Goal: Task Accomplishment & Management: Complete application form

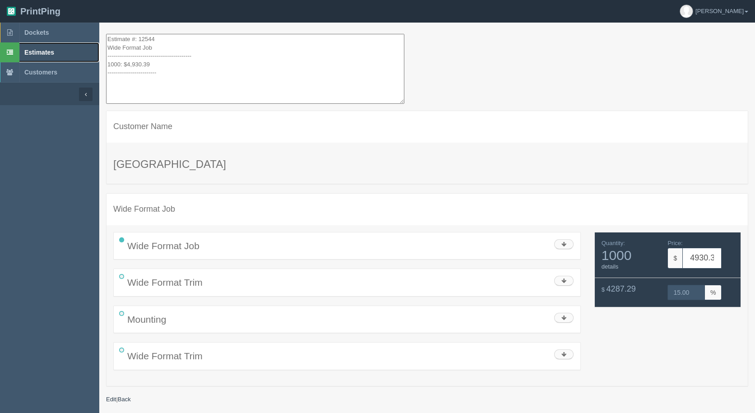
click at [31, 54] on span "Estimates" at bounding box center [39, 52] width 30 height 7
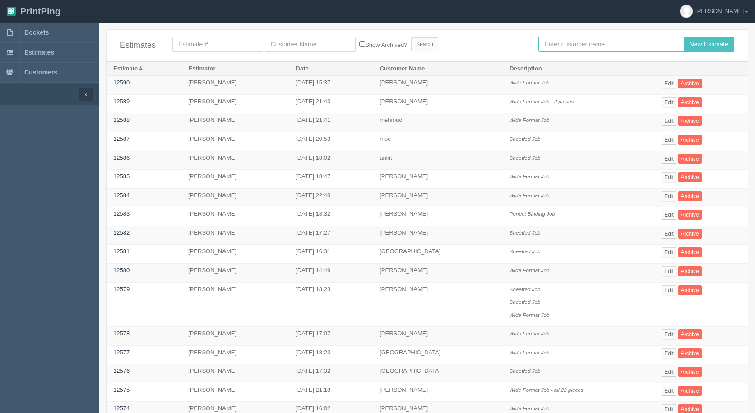
click at [625, 46] on input "text" at bounding box center [610, 44] width 145 height 15
type input "sarif"
click at [684, 37] on input "New Estimate" at bounding box center [709, 44] width 51 height 15
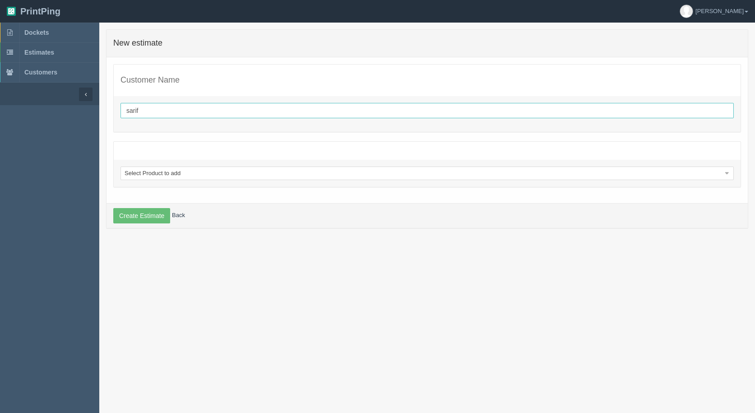
click at [125, 111] on input "sarif" at bounding box center [426, 110] width 613 height 15
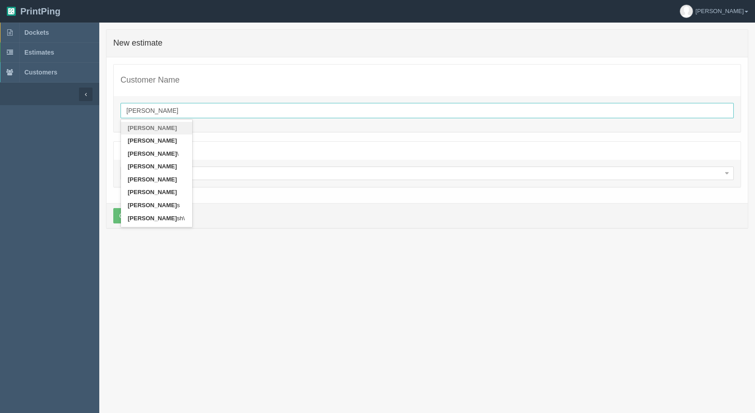
type input "[PERSON_NAME]"
click at [143, 130] on link "[PERSON_NAME]" at bounding box center [156, 128] width 71 height 13
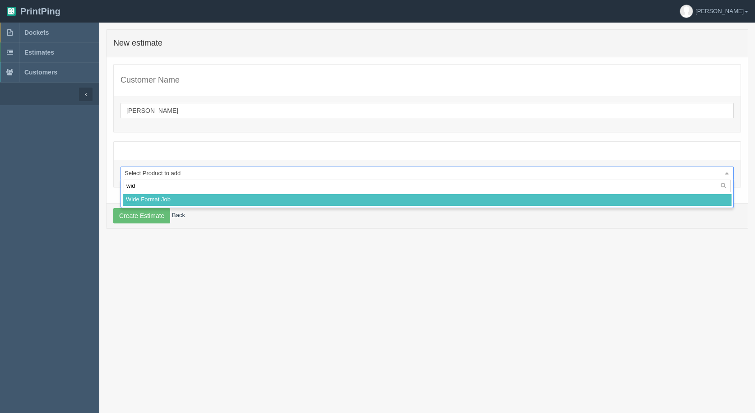
type input "wide"
select select
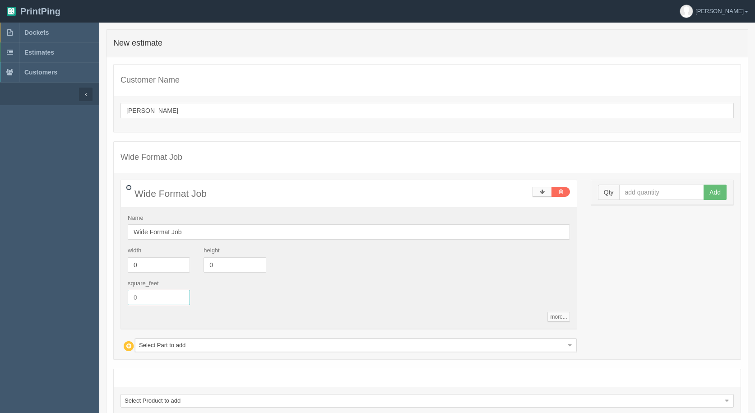
drag, startPoint x: 155, startPoint y: 292, endPoint x: 90, endPoint y: 301, distance: 65.7
click at [91, 302] on section "Dockets Estimates Customers" at bounding box center [377, 247] width 755 height 449
type input "163.15"
click at [657, 191] on input "text" at bounding box center [661, 192] width 85 height 15
type input "1"
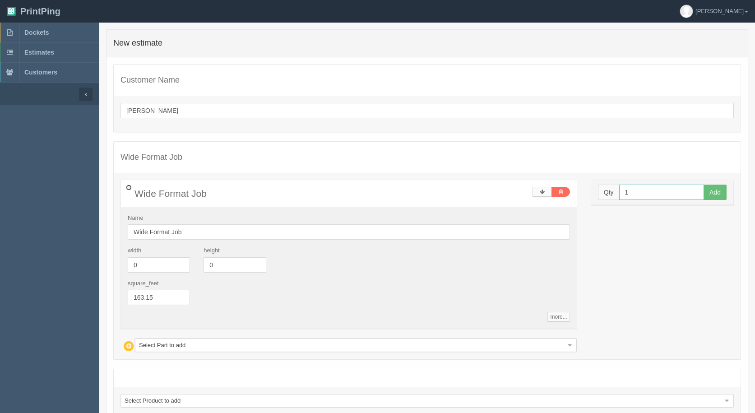
click at [704, 185] on button "Add" at bounding box center [715, 192] width 23 height 15
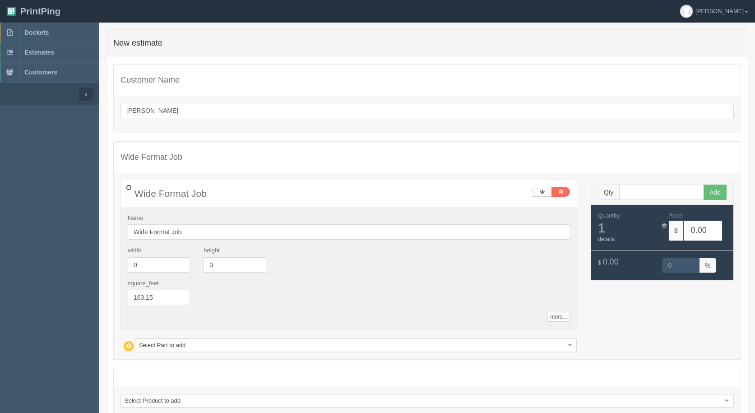
click at [190, 241] on div "Name Wide Format Job width 0 height 0 square_feet 163.15 more... standards unit…" at bounding box center [349, 268] width 456 height 122
click at [190, 233] on input "Wide Format Job" at bounding box center [349, 231] width 442 height 15
type input "Wide Format Job - 5 pieces lam with supplied trim and mount"
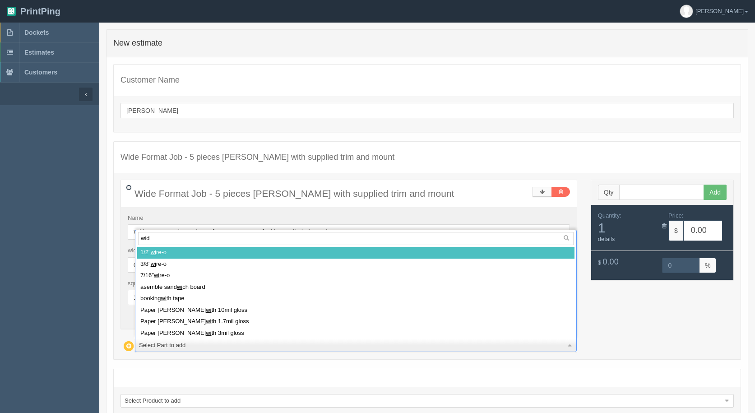
type input "wide"
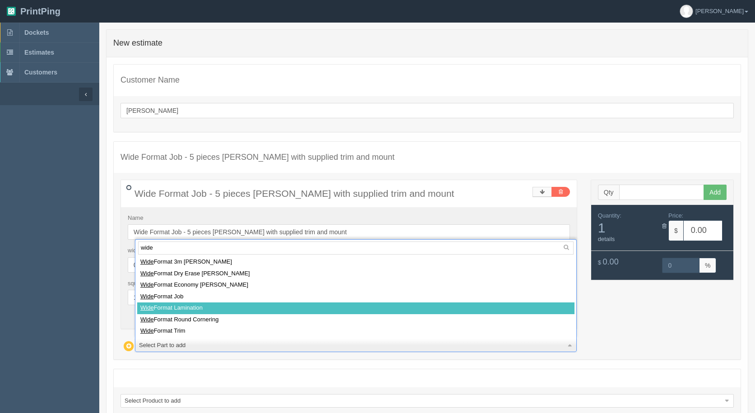
select select
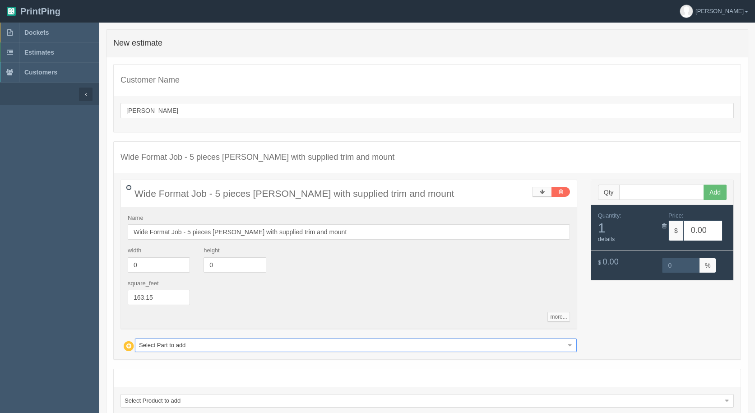
type input "306.43"
type input "15.00"
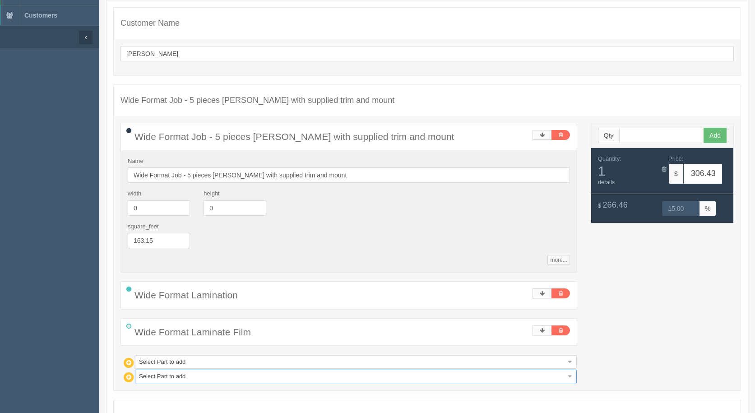
scroll to position [147, 0]
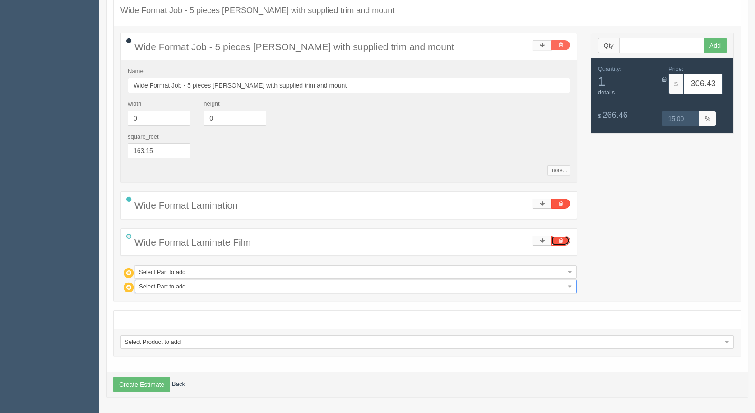
click at [560, 241] on icon at bounding box center [561, 240] width 4 height 5
type input "167.59"
type input "15.00"
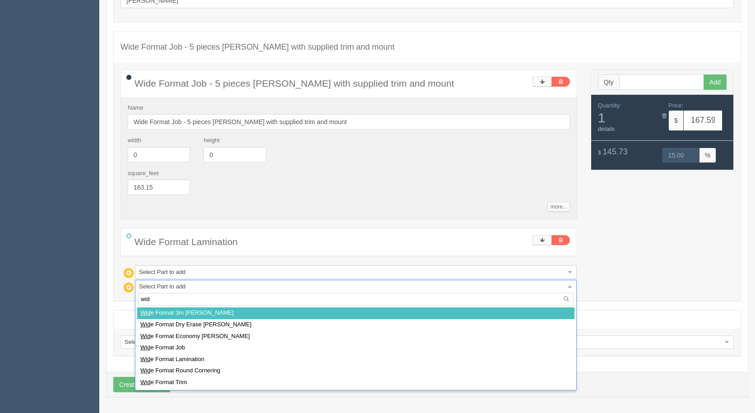
type input "wide"
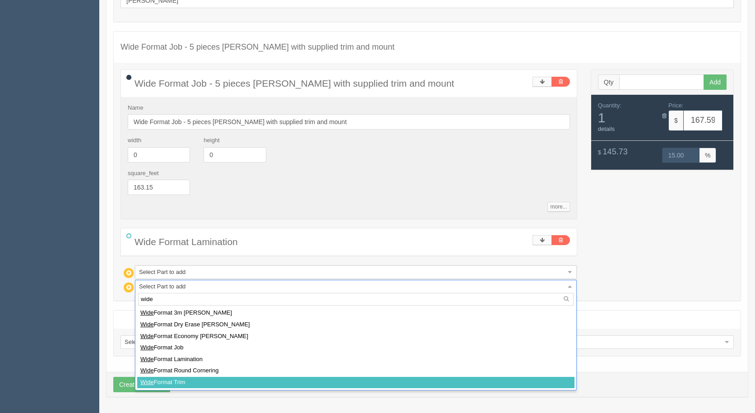
select select
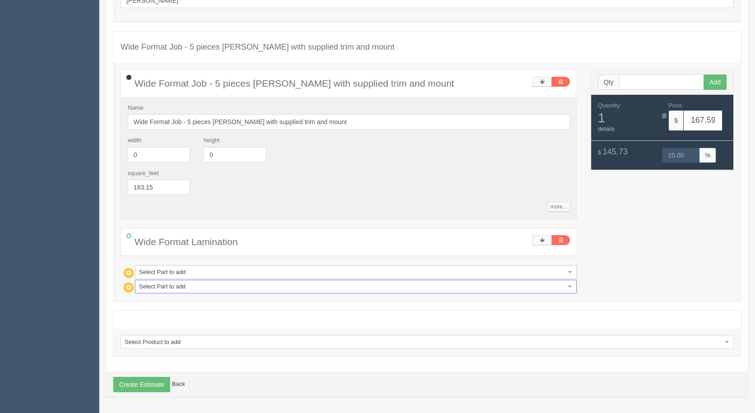
type input "248.89"
type input "15.00"
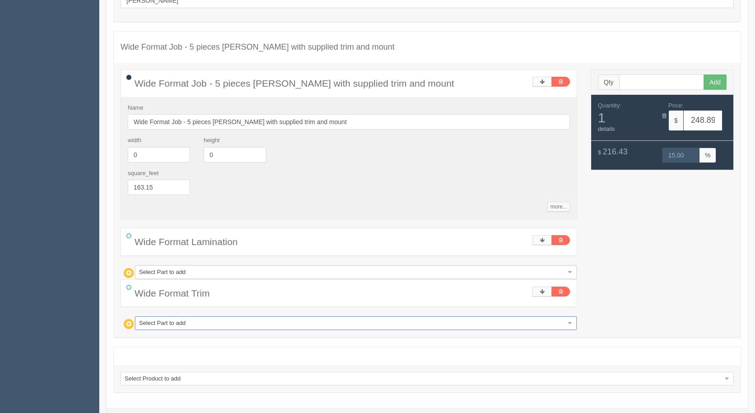
type input "m"
type input "mo"
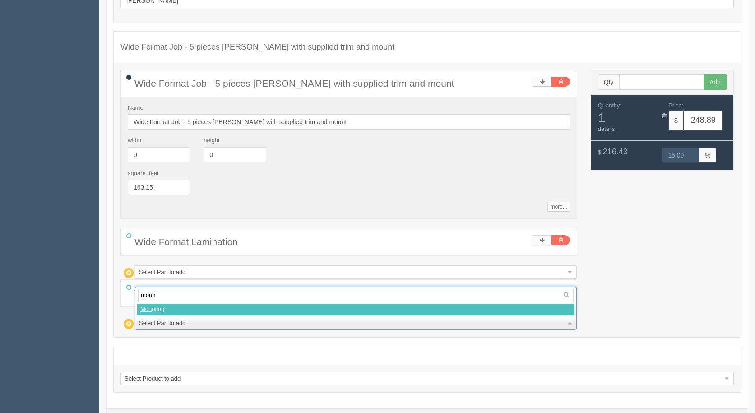
type input "mount"
select select
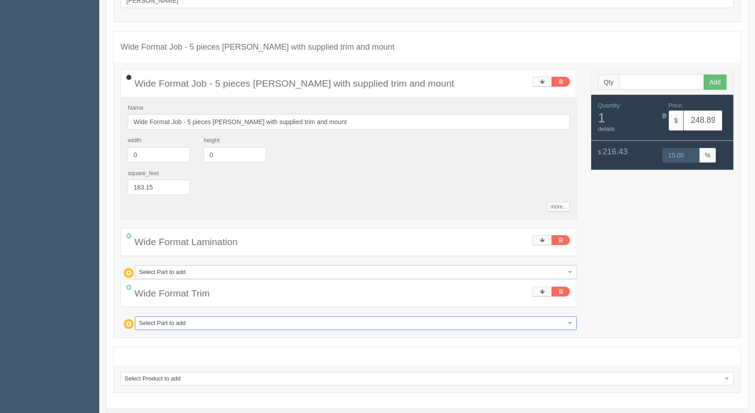
type input "302.55"
type input "15.00"
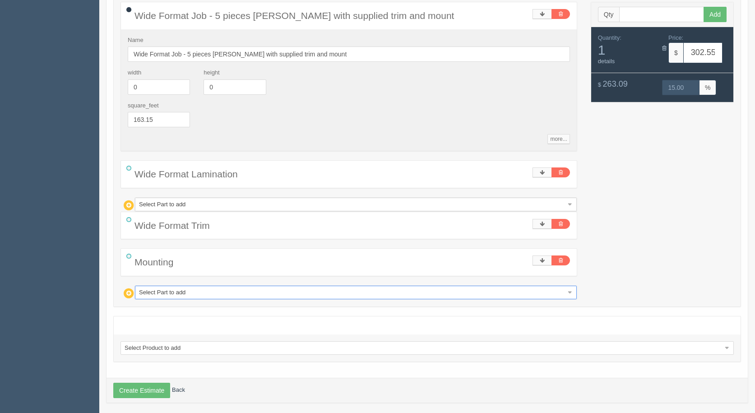
scroll to position [184, 0]
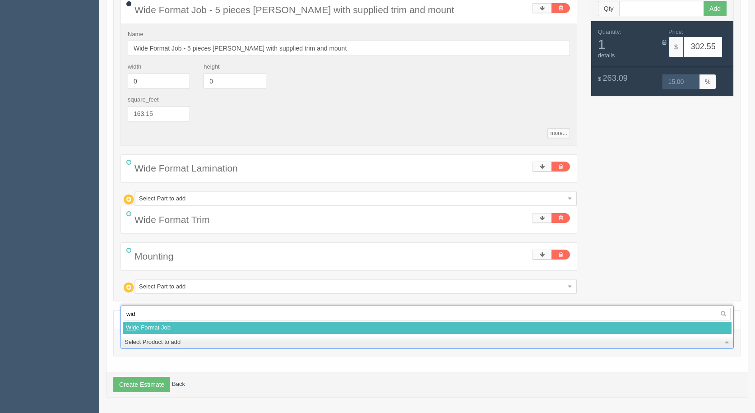
type input "wide"
select select
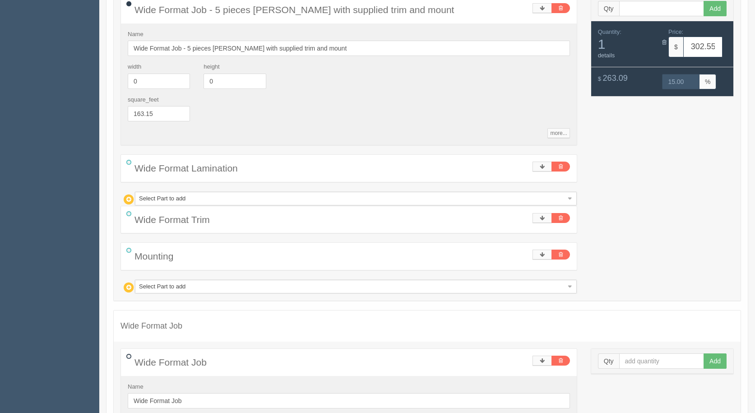
scroll to position [364, 0]
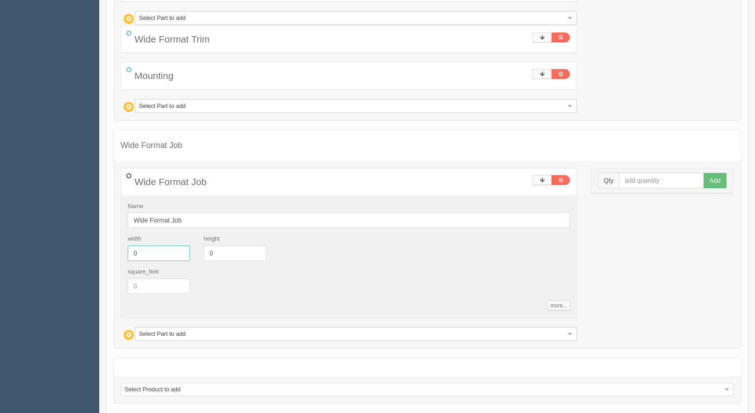
drag, startPoint x: 130, startPoint y: 254, endPoint x: 98, endPoint y: 254, distance: 32.0
click at [98, 254] on section "Dockets Estimates Customers" at bounding box center [377, 59] width 755 height 802
click at [150, 253] on input "0" at bounding box center [159, 252] width 62 height 15
type input "24"
type input "41"
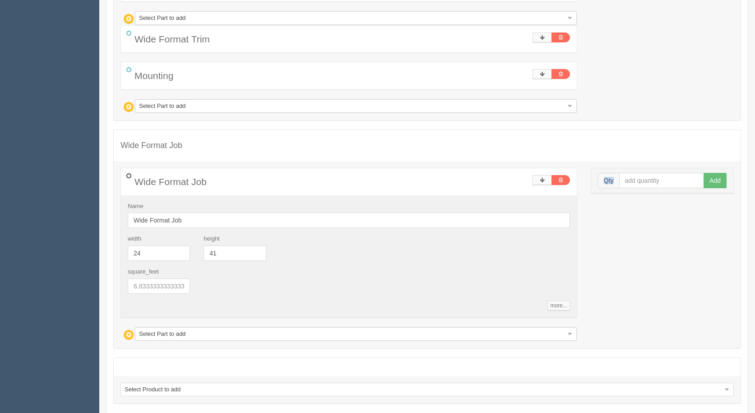
click at [658, 174] on div "Qty Add" at bounding box center [662, 180] width 142 height 25
click at [659, 176] on input "text" at bounding box center [661, 180] width 85 height 15
type input "1"
click at [704, 173] on button "Add" at bounding box center [715, 180] width 23 height 15
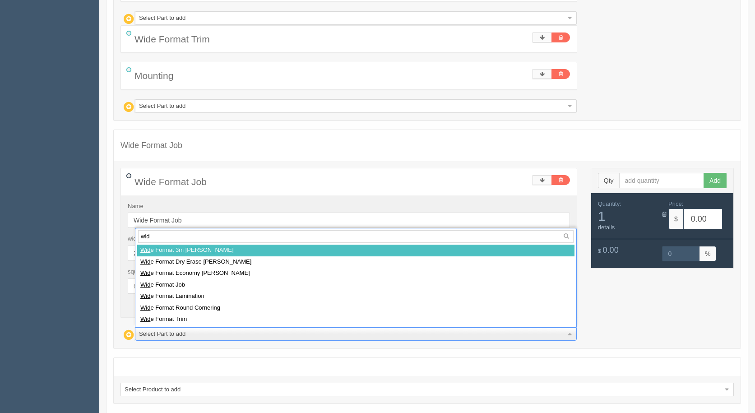
type input "wide"
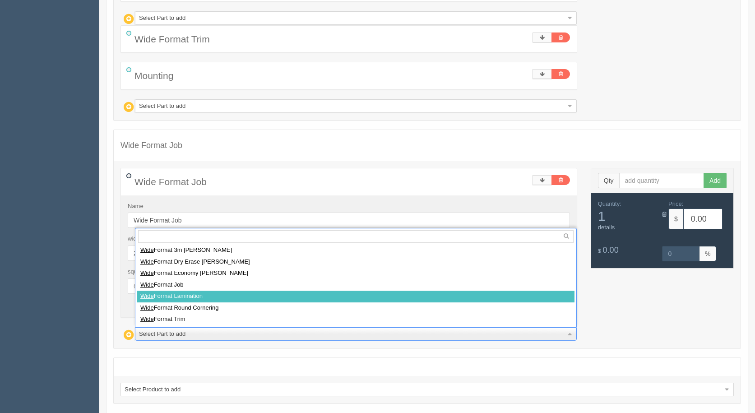
select select
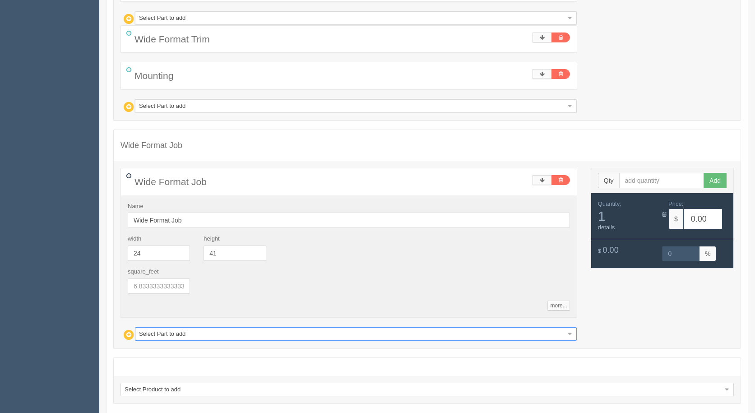
type input "17.61"
type input "15.02"
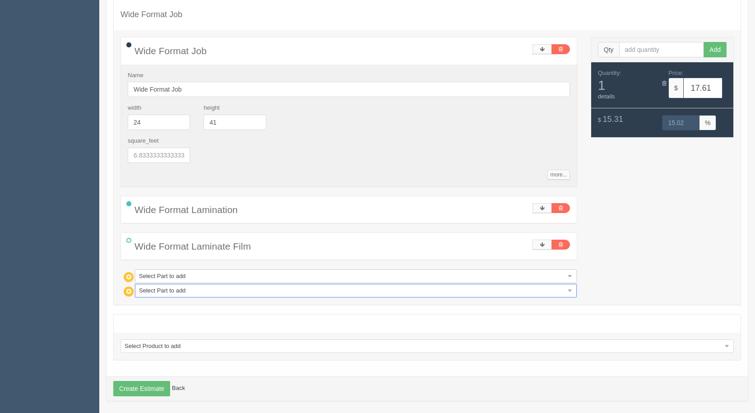
scroll to position [499, 0]
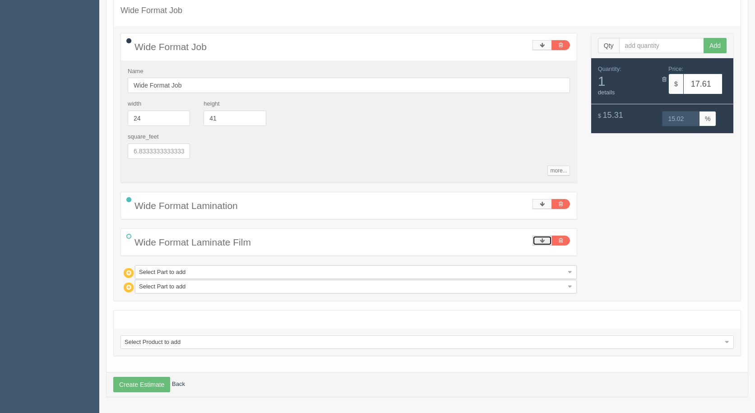
click at [539, 240] on link at bounding box center [541, 241] width 19 height 10
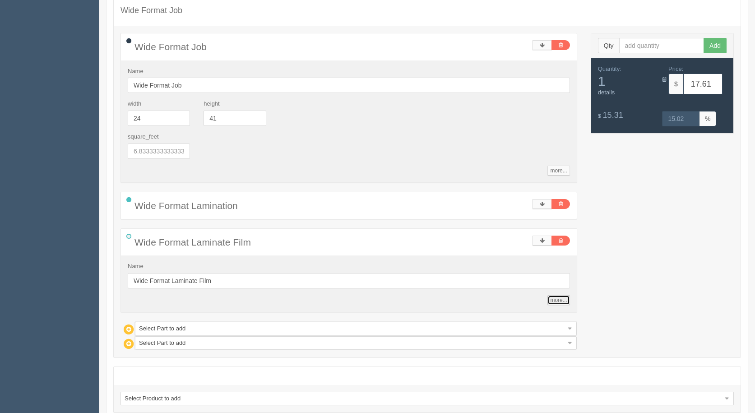
click at [567, 296] on link "more..." at bounding box center [558, 300] width 22 height 10
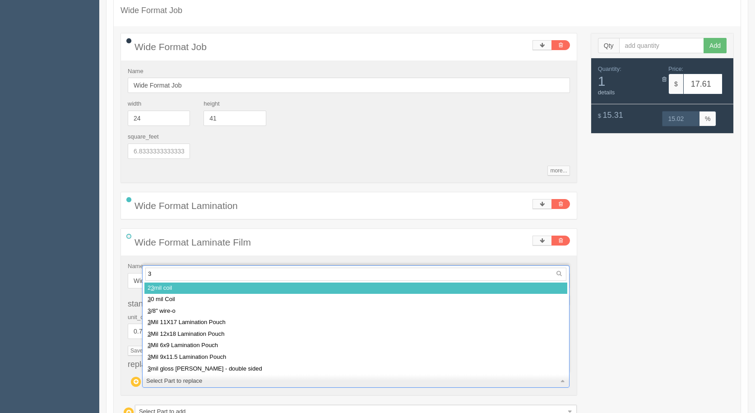
type input "3m"
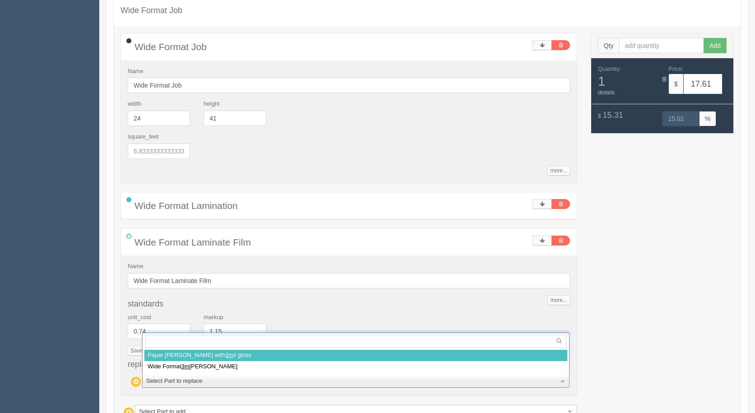
select select
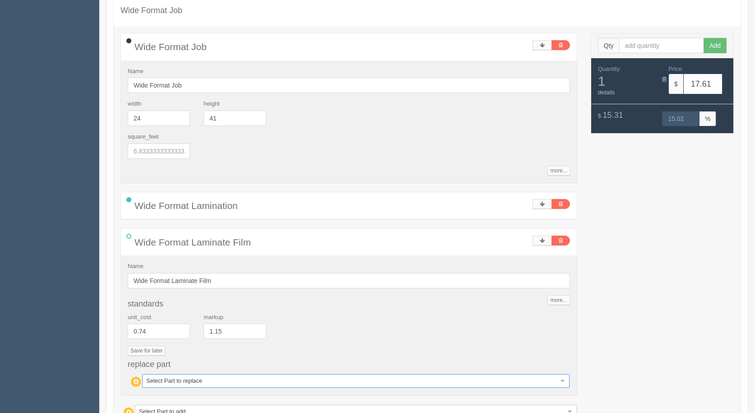
type input "11.79"
type input "14.91"
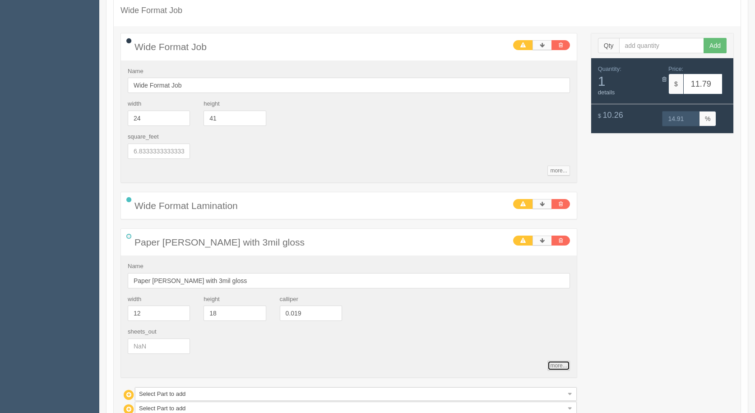
click at [563, 366] on link "more..." at bounding box center [558, 366] width 22 height 10
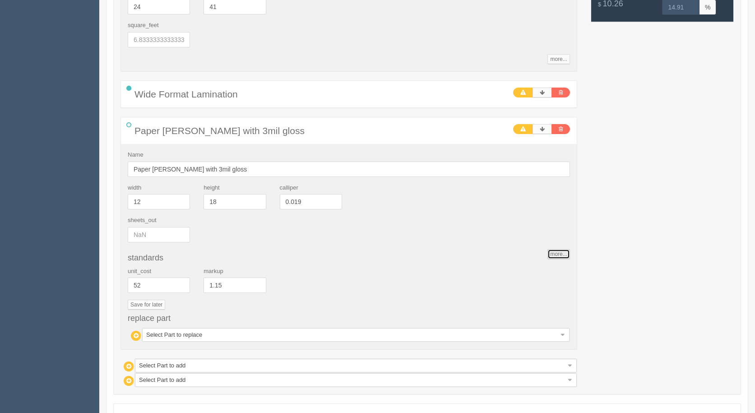
scroll to position [680, 0]
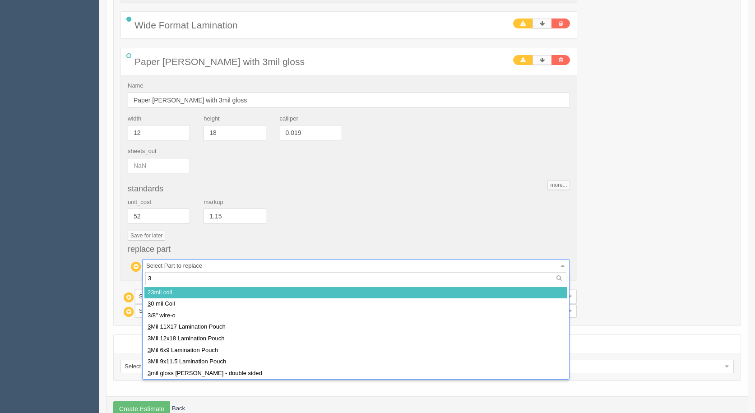
type input "3m"
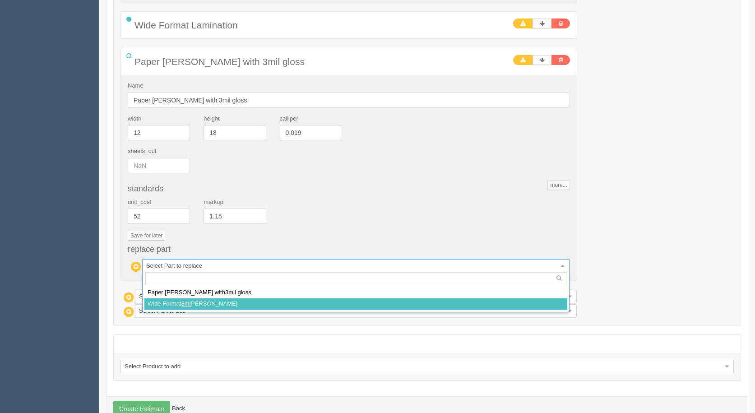
select select
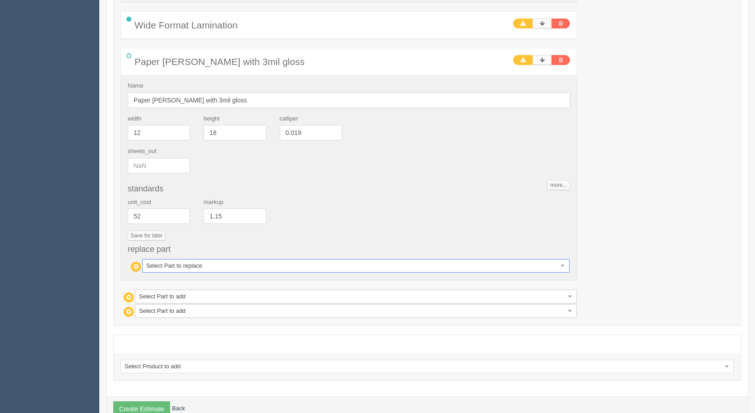
type input "20.75"
type input "14.96"
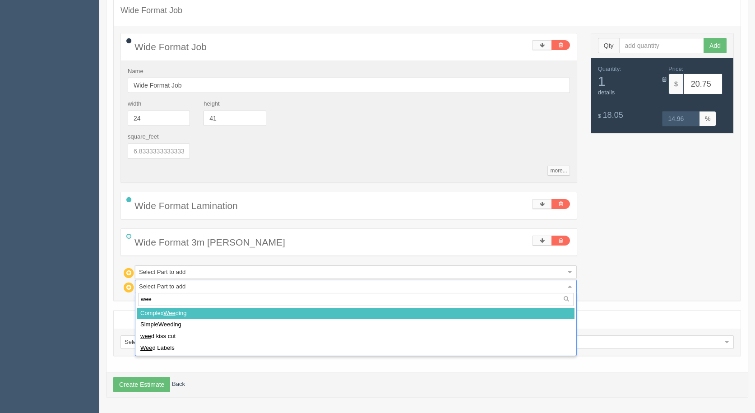
type input "weed"
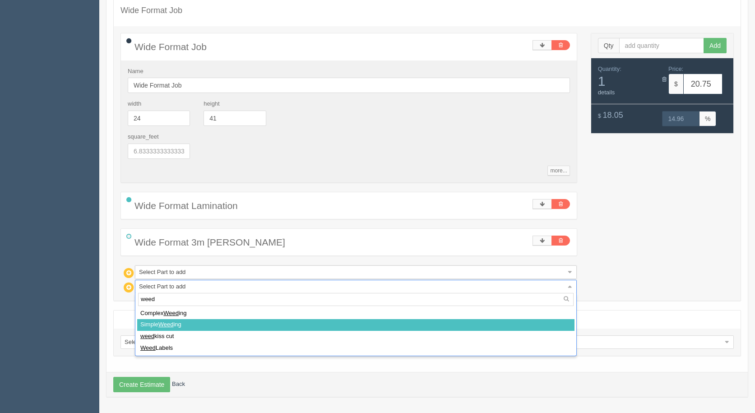
select select
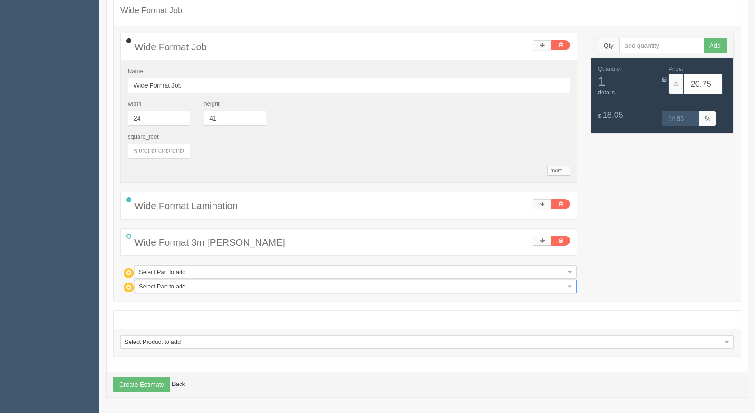
type input "22.46"
type input "15.00"
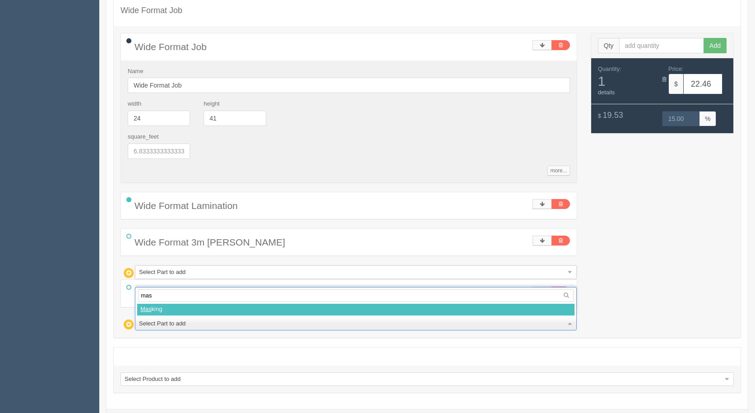
type input "mask"
select select
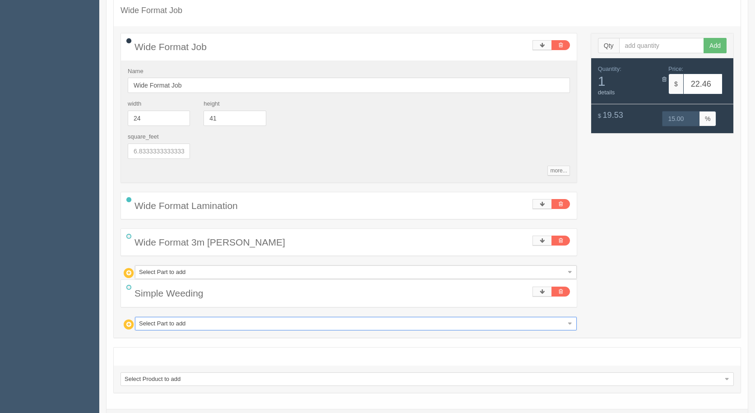
type input "38.97"
type input "14.99"
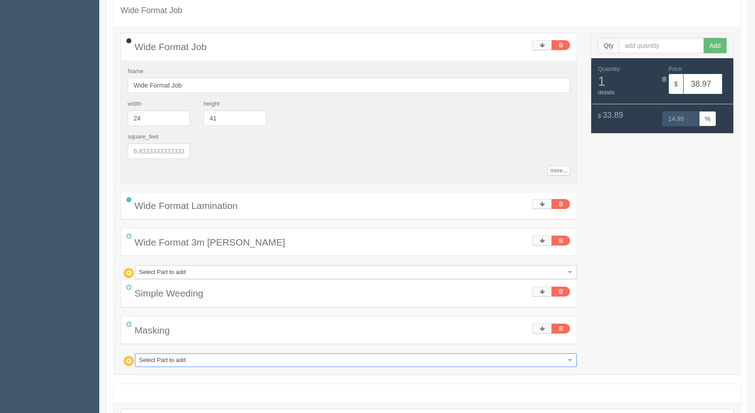
type input "w"
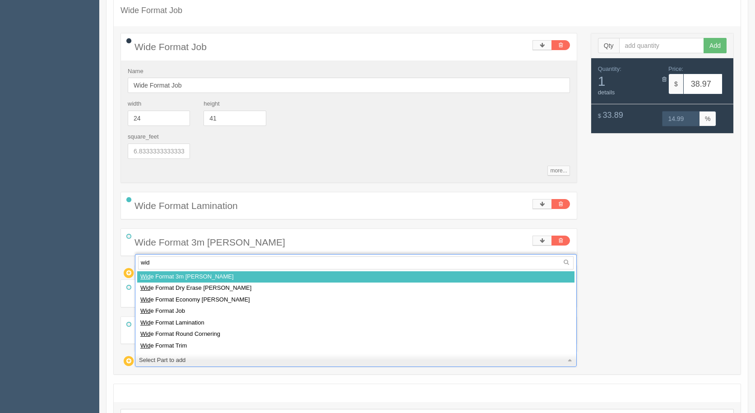
type input "wide"
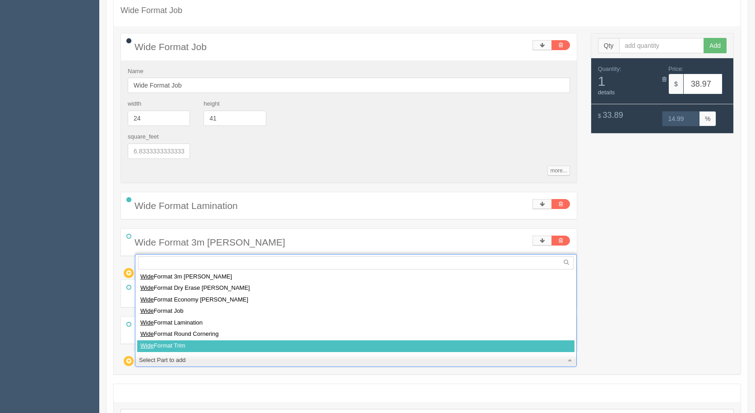
select select
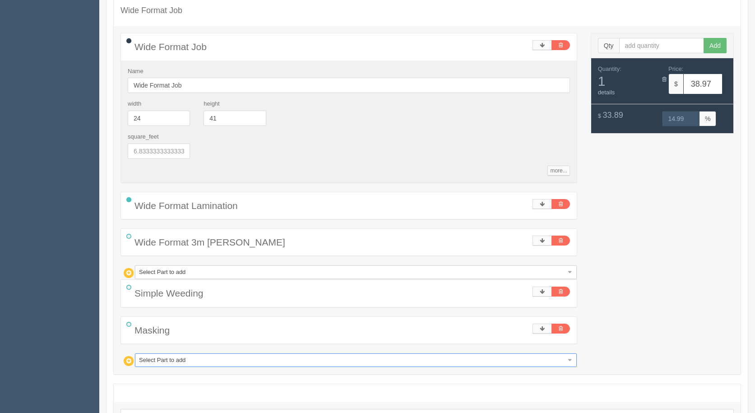
type input "42.38"
type input "15.01"
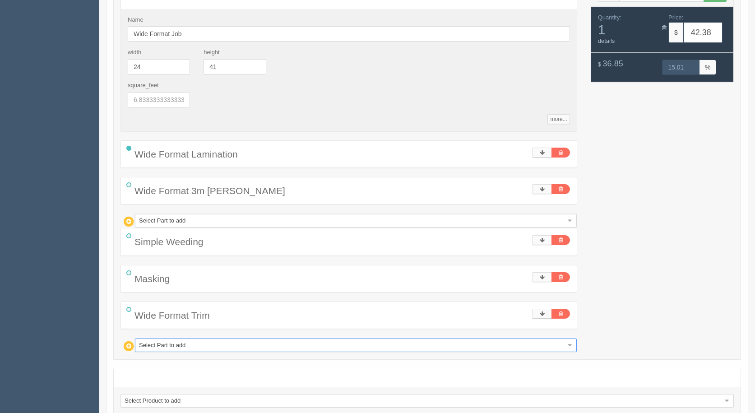
scroll to position [609, 0]
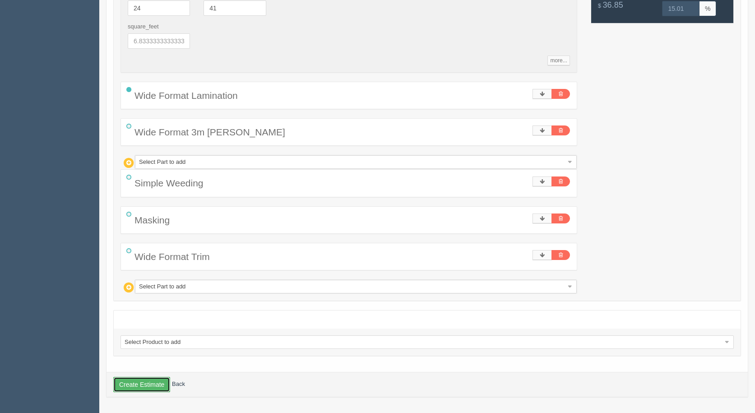
click at [148, 379] on button "Create Estimate" at bounding box center [141, 384] width 57 height 15
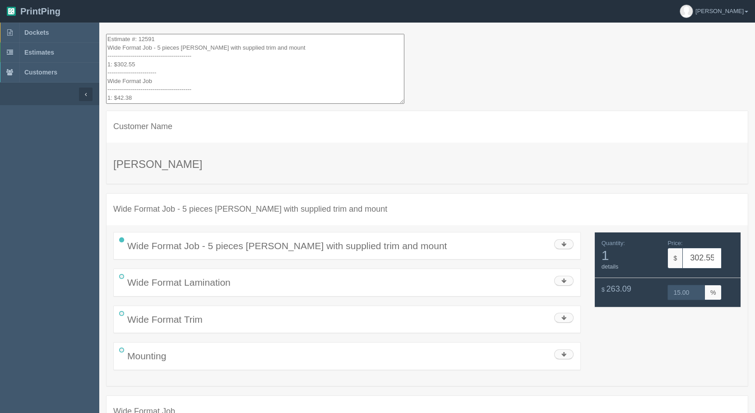
drag, startPoint x: 139, startPoint y: 97, endPoint x: 73, endPoint y: -39, distance: 151.2
click at [73, 0] on html "PrintPing Gerry Administration Edit account ( info@allrushbindery.com ) Logout …" at bounding box center [377, 342] width 755 height 685
